Goal: Information Seeking & Learning: Check status

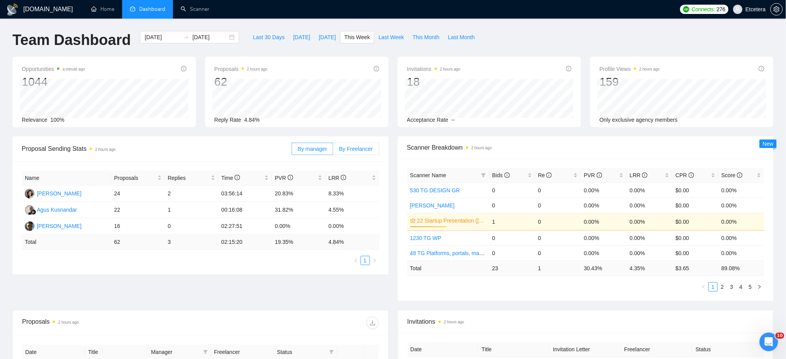
click at [363, 147] on span "By Freelancer" at bounding box center [356, 149] width 34 height 6
click at [333, 151] on input "By Freelancer" at bounding box center [333, 151] width 0 height 0
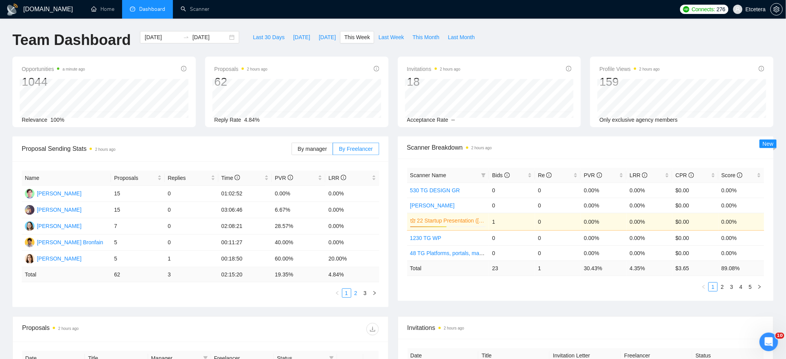
click at [357, 295] on link "2" at bounding box center [356, 293] width 9 height 9
click at [346, 294] on link "1" at bounding box center [347, 293] width 9 height 9
click at [385, 36] on span "Last Week" at bounding box center [392, 37] width 26 height 9
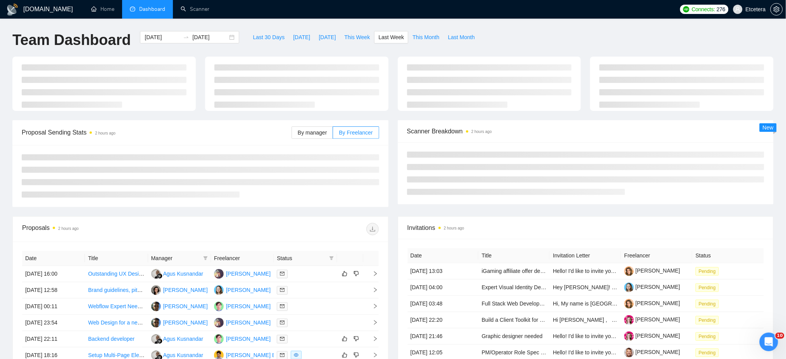
type input "2025-09-22"
type input "2025-09-28"
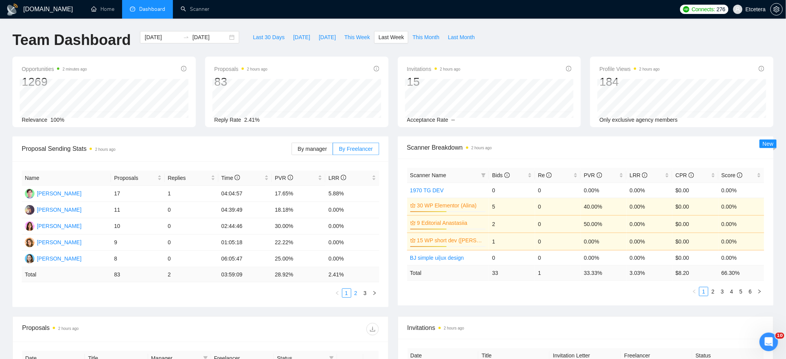
click at [357, 294] on link "2" at bounding box center [356, 293] width 9 height 9
click at [346, 295] on link "1" at bounding box center [347, 293] width 9 height 9
click at [258, 39] on span "Last 30 Days" at bounding box center [269, 37] width 32 height 9
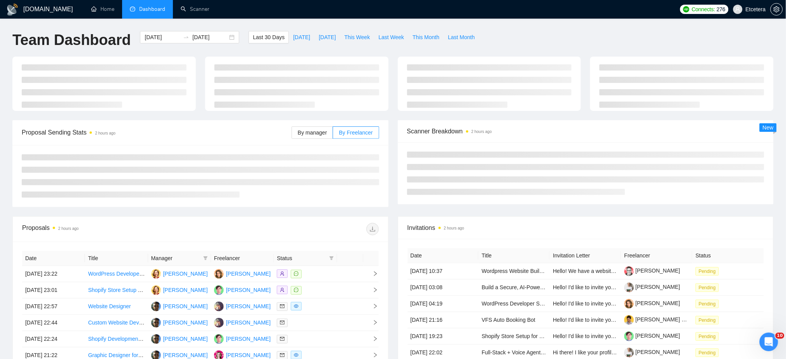
type input "2025-09-04"
type input "2025-10-04"
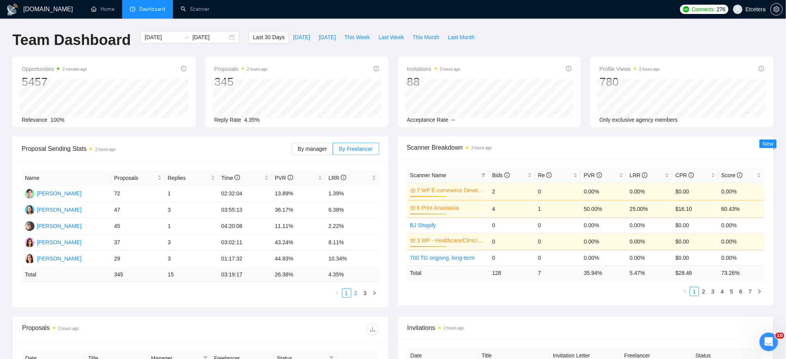
click at [355, 292] on link "2" at bounding box center [356, 293] width 9 height 9
click at [345, 294] on link "1" at bounding box center [347, 293] width 9 height 9
click at [346, 294] on link "1" at bounding box center [347, 293] width 9 height 9
